Goal: Information Seeking & Learning: Learn about a topic

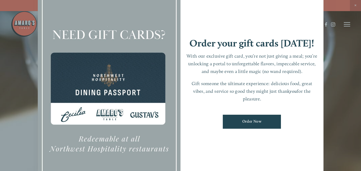
click at [326, 107] on div at bounding box center [180, 85] width 361 height 171
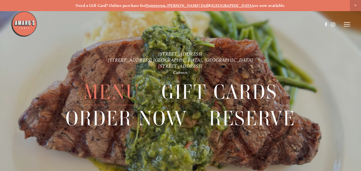
click at [131, 91] on span "Menu" at bounding box center [111, 92] width 56 height 26
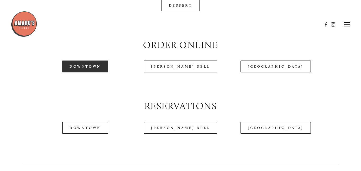
scroll to position [579, 0]
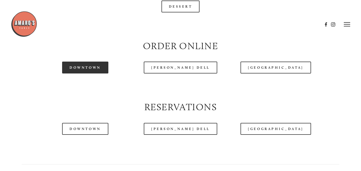
click at [85, 64] on link "Downtown" at bounding box center [85, 68] width 46 height 12
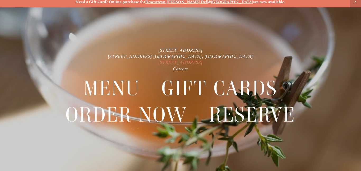
scroll to position [11, 0]
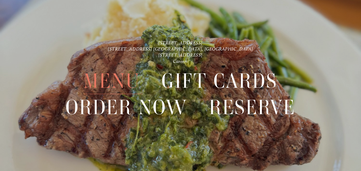
click at [119, 77] on span "Menu" at bounding box center [111, 81] width 56 height 26
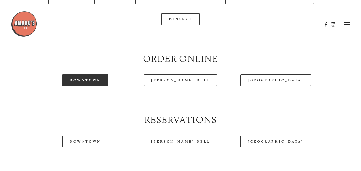
scroll to position [540, 0]
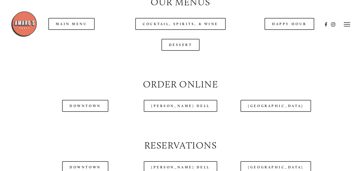
click at [84, 22] on div at bounding box center [166, 24] width 311 height 27
click at [345, 25] on icon at bounding box center [347, 24] width 6 height 5
click at [345, 25] on line at bounding box center [346, 24] width 5 height 5
click at [74, 22] on div at bounding box center [166, 24] width 311 height 27
click at [74, 25] on div at bounding box center [166, 24] width 311 height 27
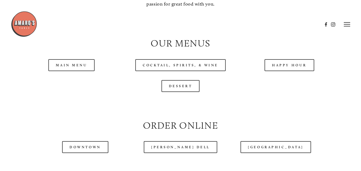
scroll to position [494, 0]
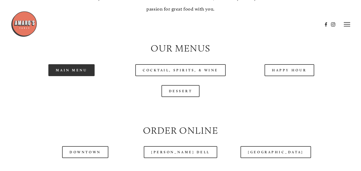
click at [75, 73] on link "Main Menu" at bounding box center [71, 70] width 46 height 12
